Goal: Task Accomplishment & Management: Manage account settings

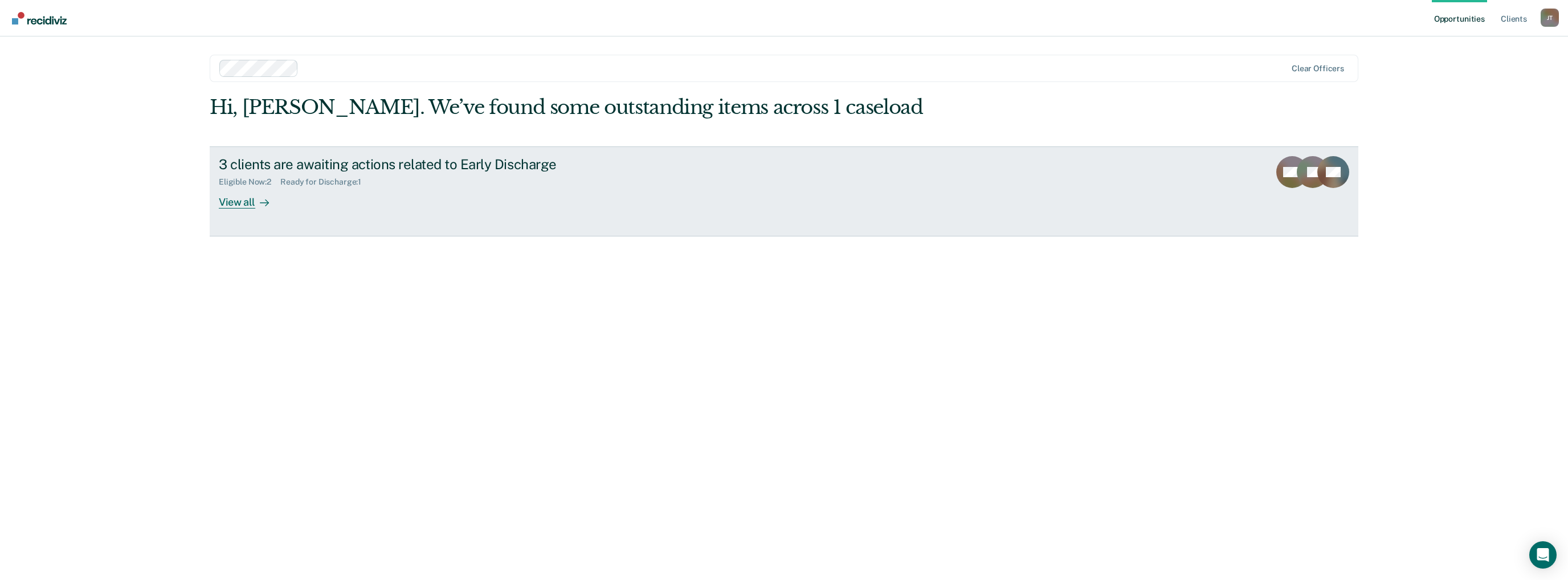
click at [230, 199] on div "View all" at bounding box center [251, 197] width 64 height 22
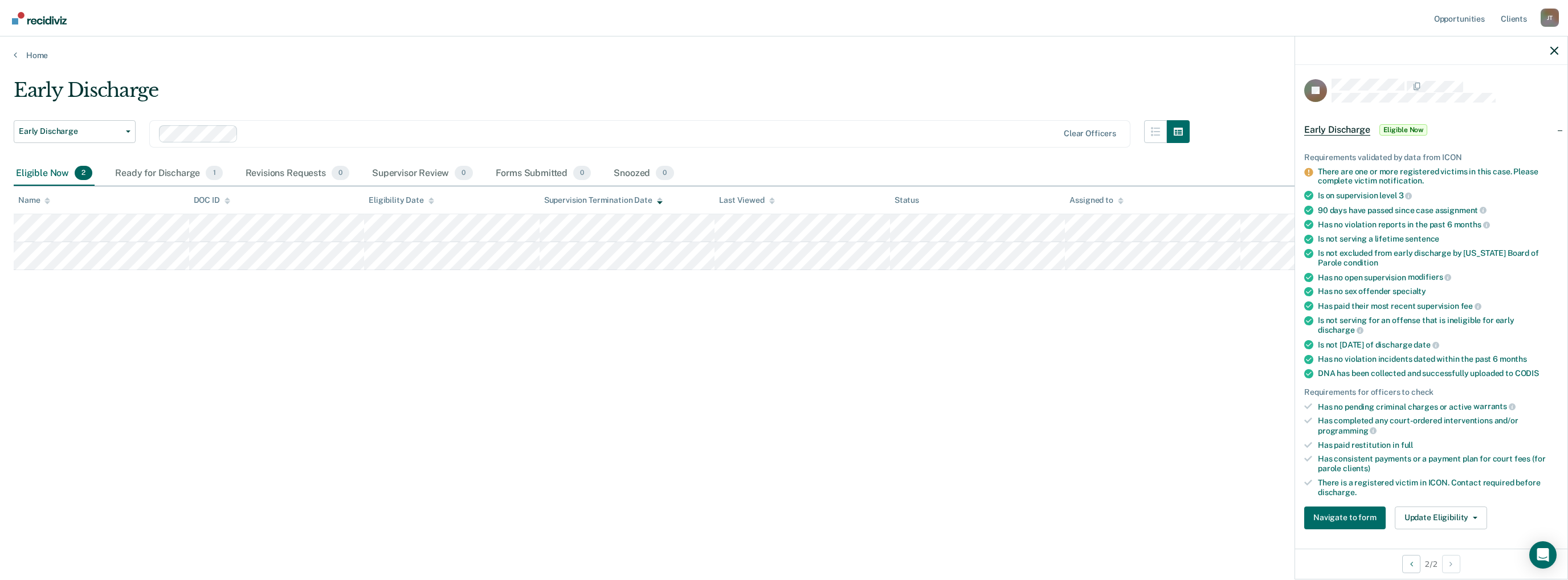
scroll to position [398, 0]
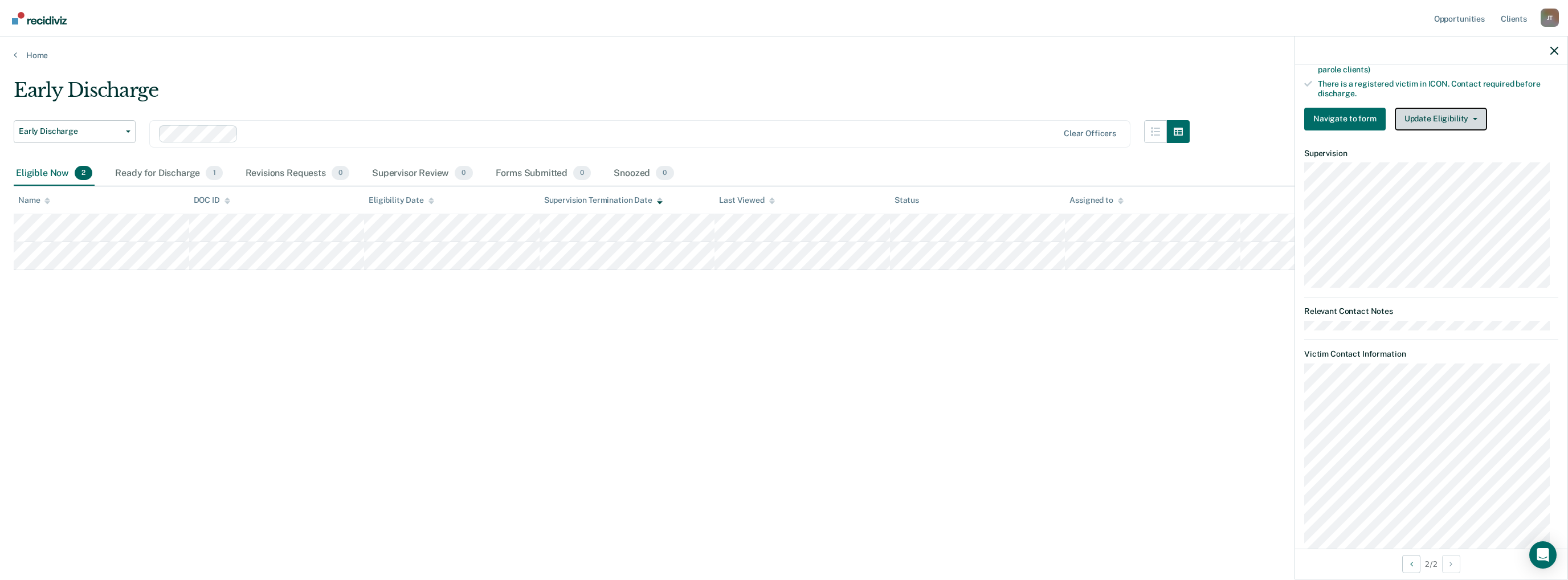
click at [1435, 112] on button "Update Eligibility" at bounding box center [1441, 119] width 93 height 23
click at [1480, 154] on button "Mark as Ineligible" at bounding box center [1461, 160] width 133 height 18
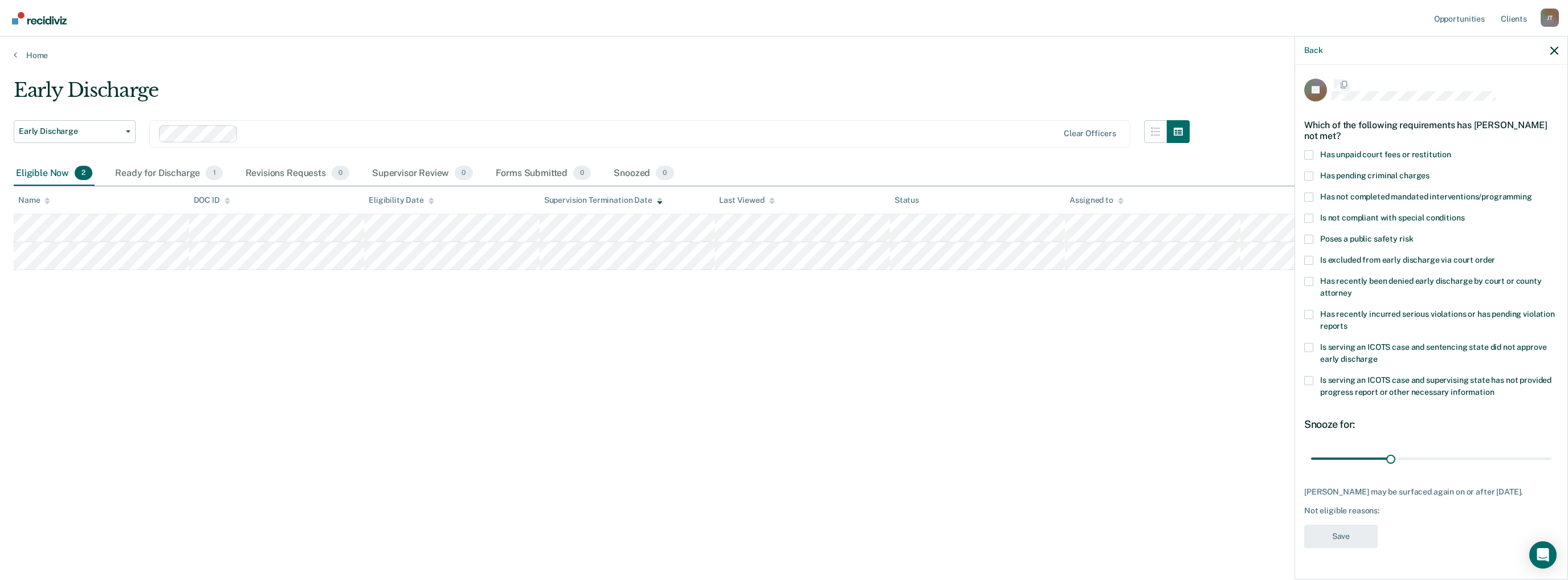
scroll to position [1, 0]
